Goal: Navigation & Orientation: Find specific page/section

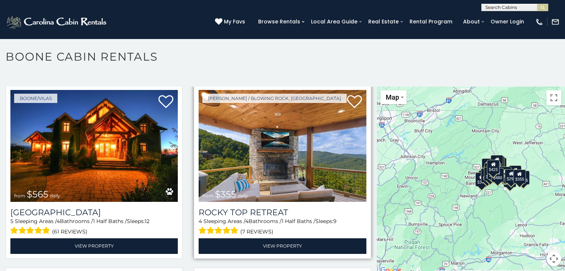
scroll to position [4, 0]
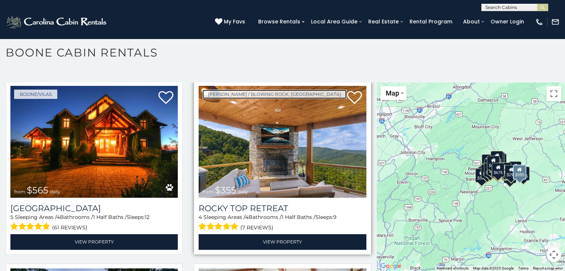
click at [203, 90] on link "Boone / Blowing Rock, NC" at bounding box center [274, 94] width 144 height 9
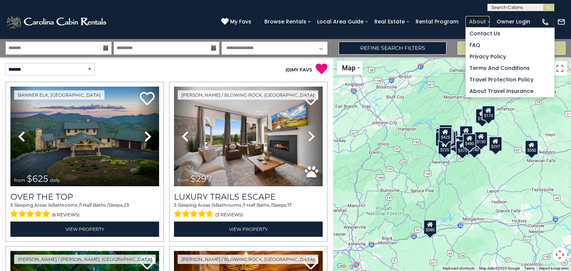
click at [471, 18] on link "About" at bounding box center [477, 22] width 24 height 12
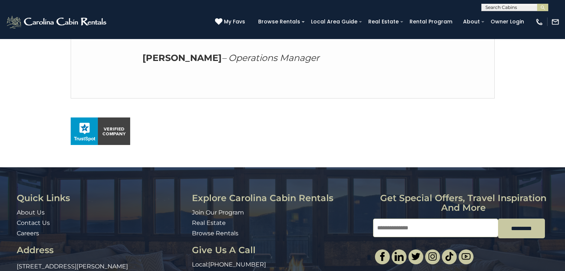
scroll to position [497, 0]
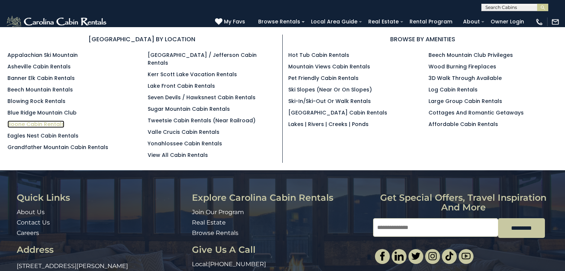
click at [15, 123] on link "Boone Cabin Rentals" at bounding box center [35, 123] width 57 height 7
